Goal: Information Seeking & Learning: Learn about a topic

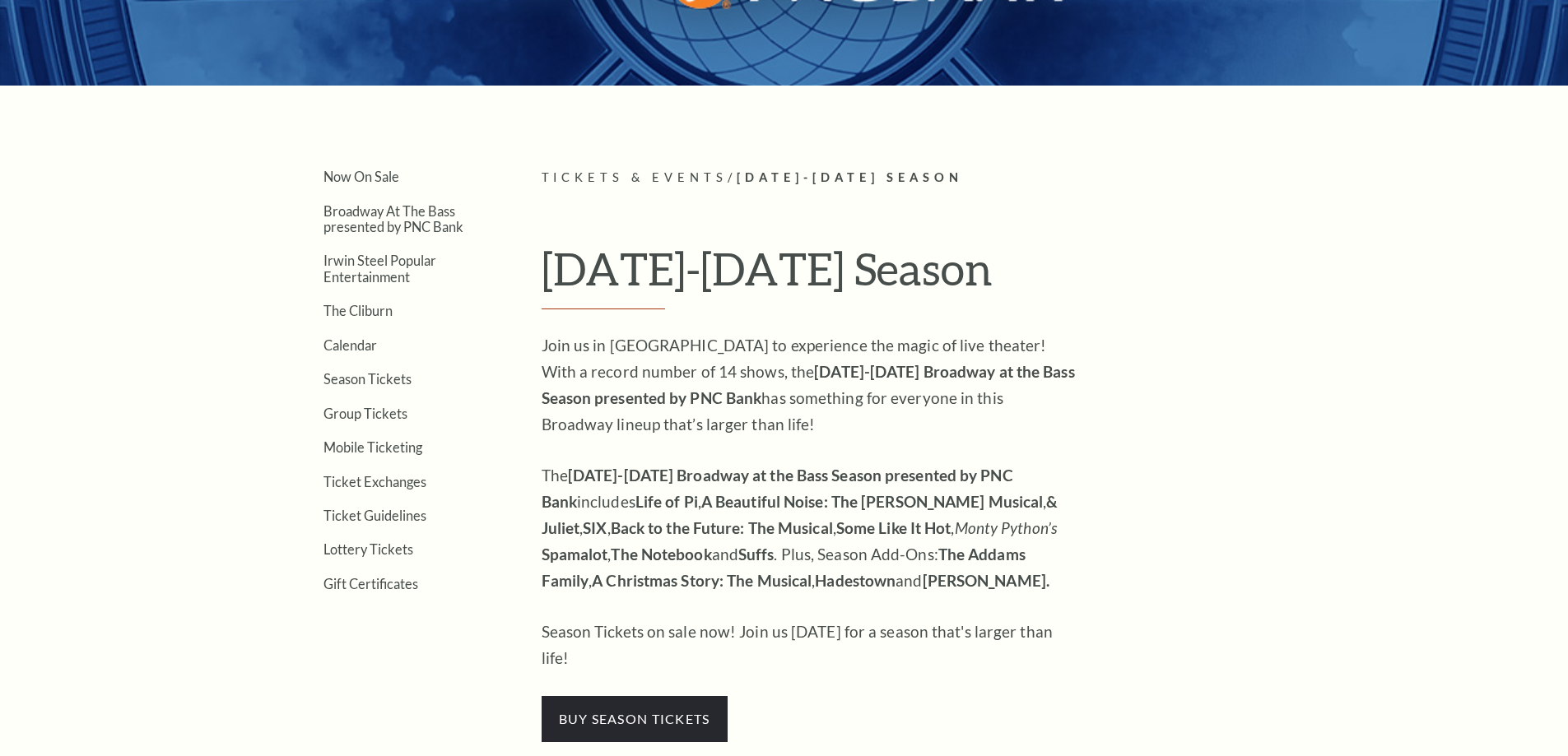
scroll to position [412, 0]
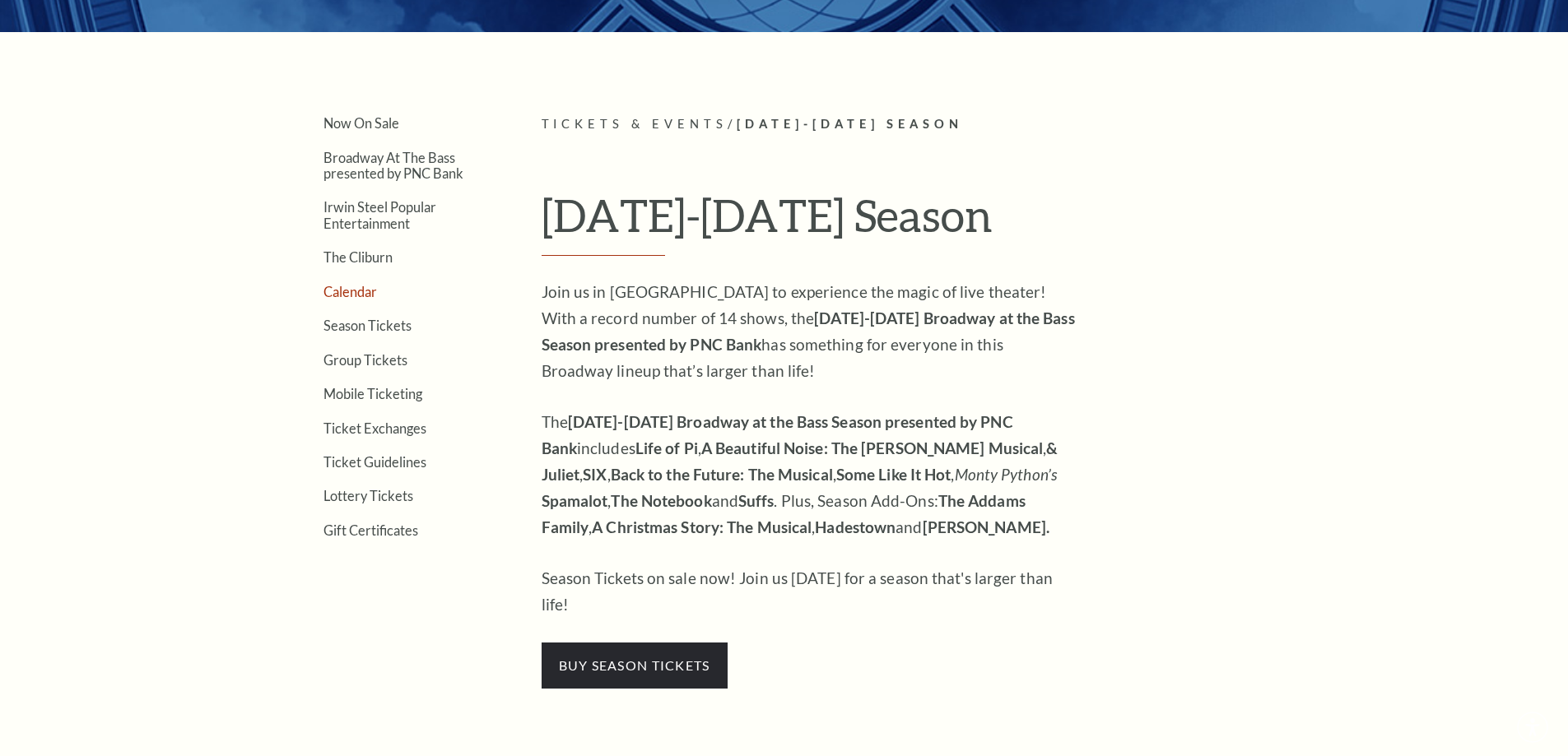
click at [361, 293] on link "Calendar" at bounding box center [349, 291] width 53 height 15
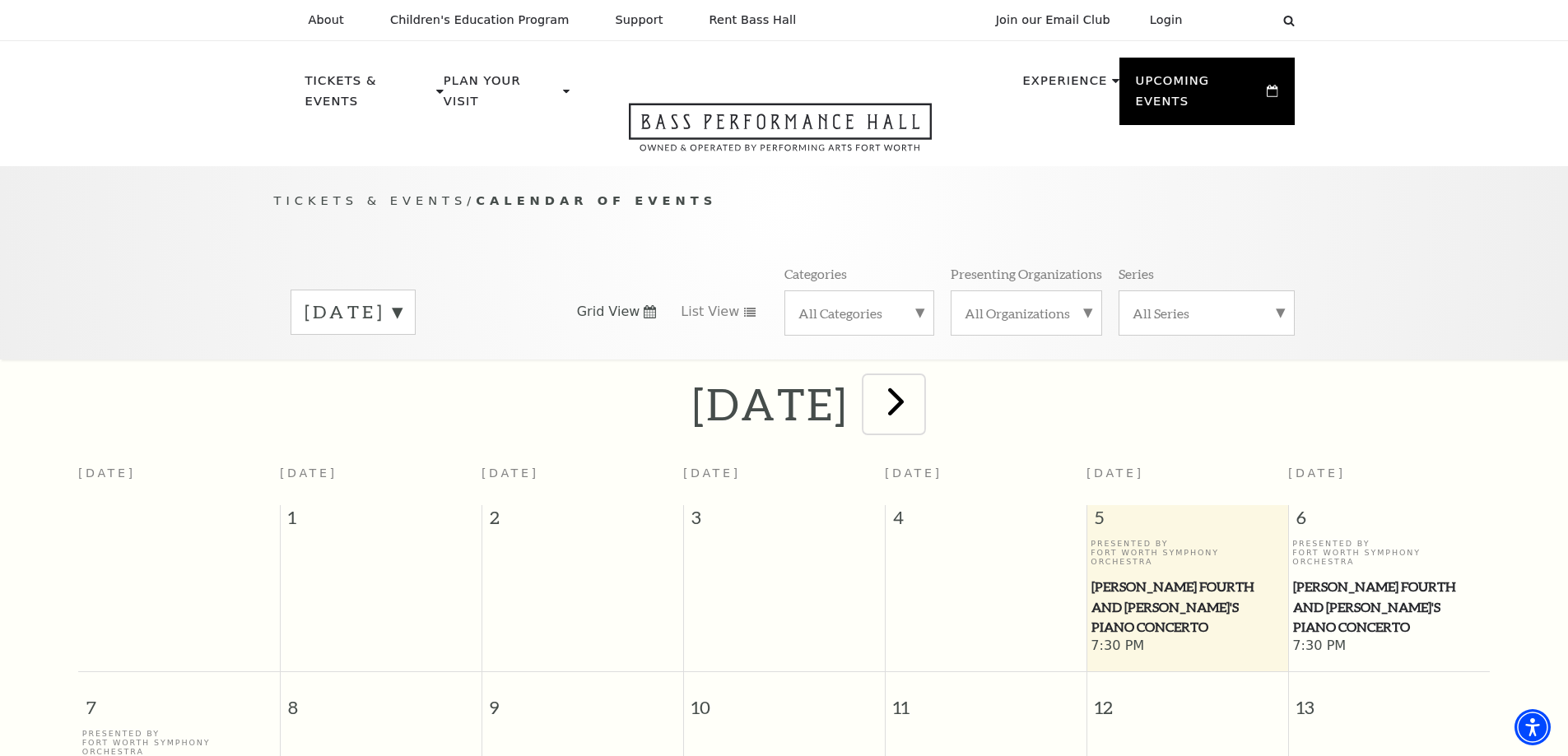
click at [920, 378] on span "next" at bounding box center [895, 401] width 47 height 47
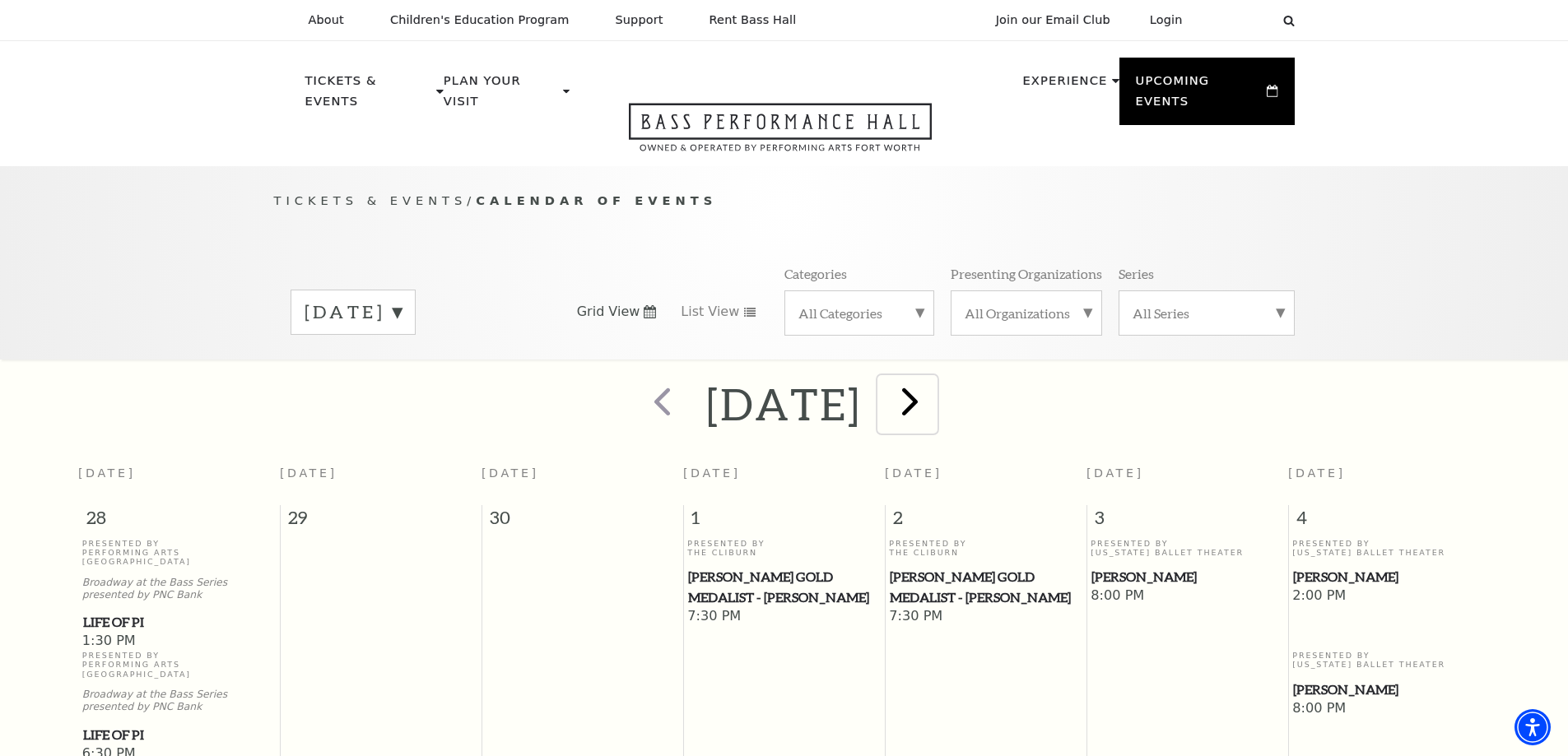
click at [933, 385] on span "next" at bounding box center [910, 401] width 47 height 47
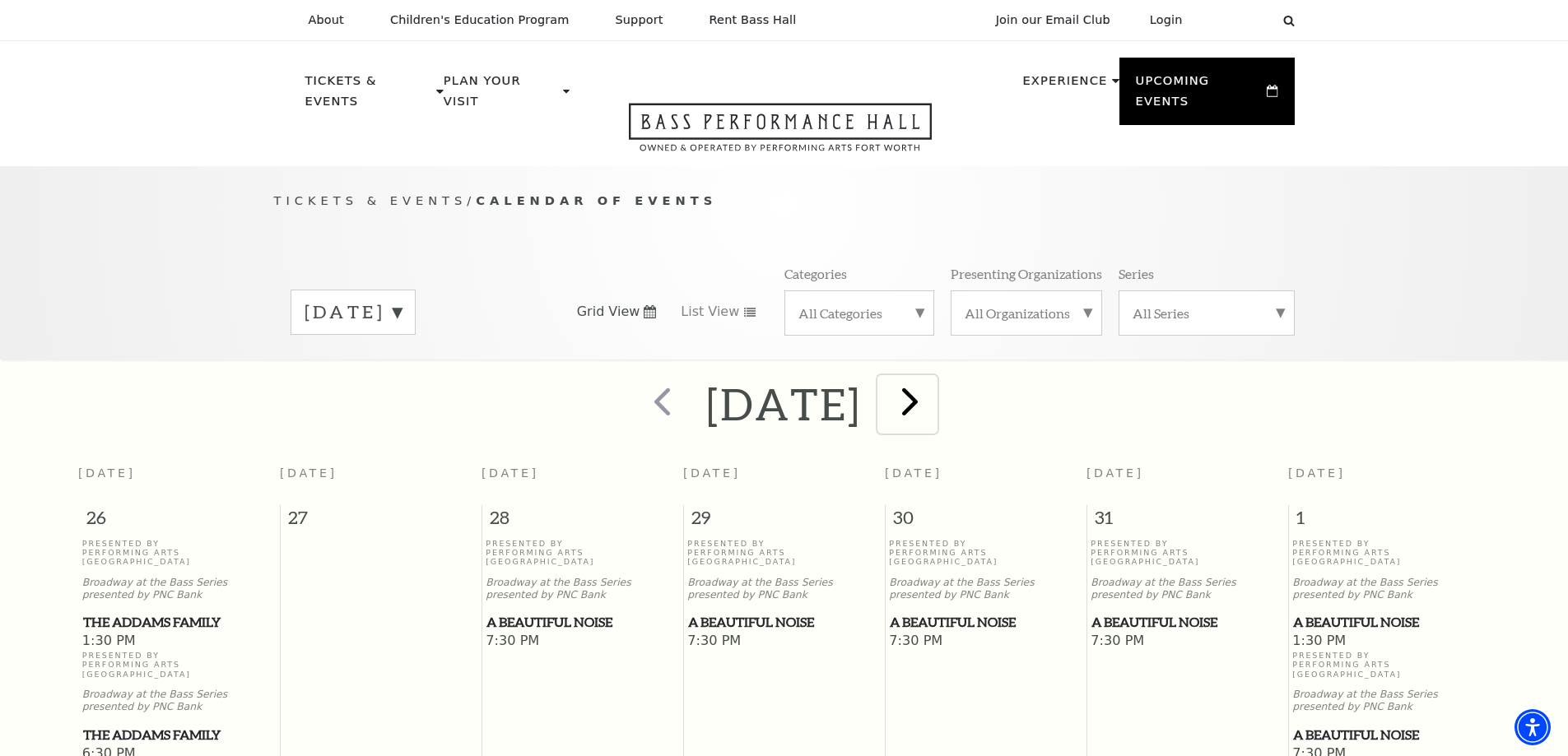
click at [933, 384] on span "next" at bounding box center [910, 401] width 47 height 47
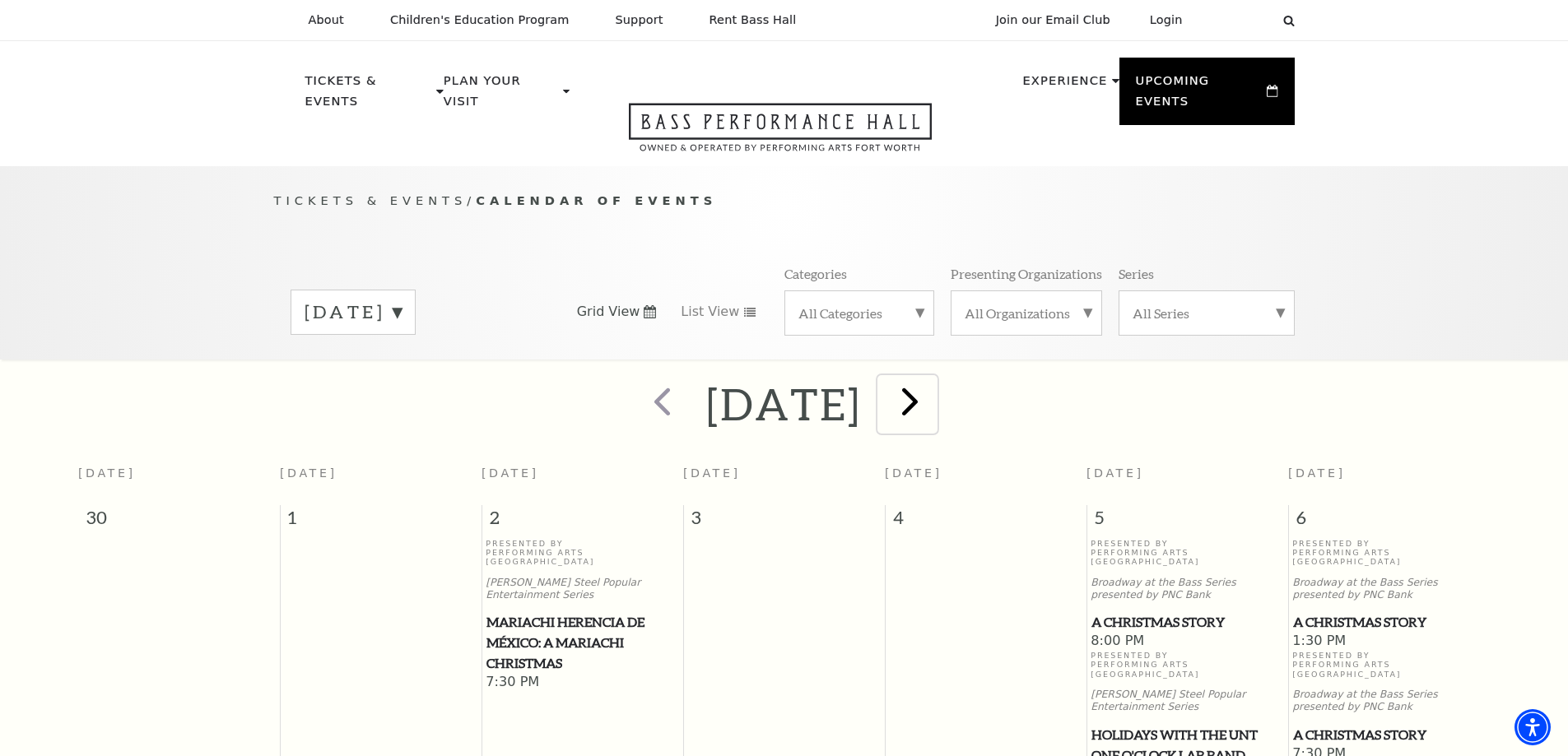
click at [933, 378] on span "next" at bounding box center [910, 401] width 47 height 47
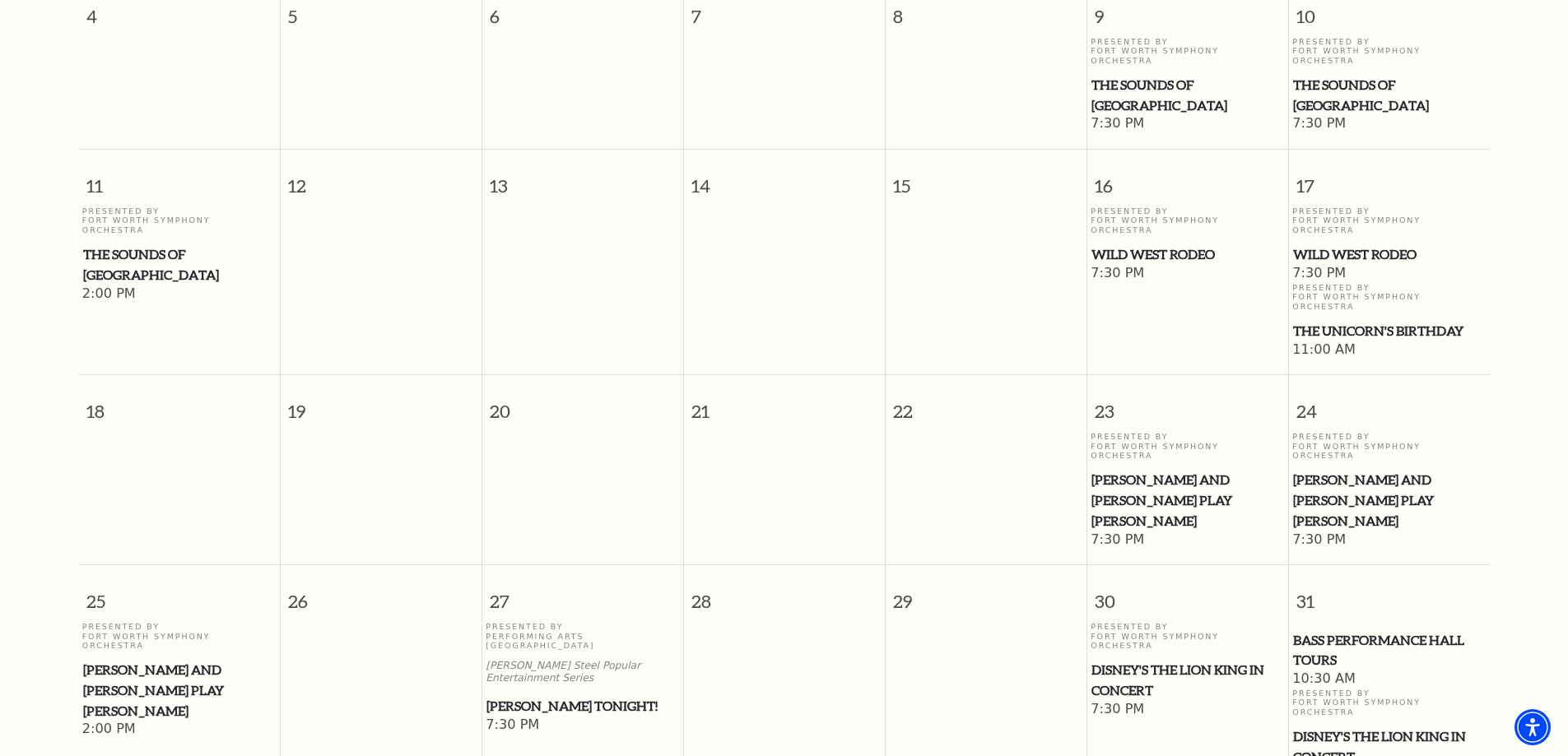
scroll to position [639, 0]
